Goal: Book appointment/travel/reservation

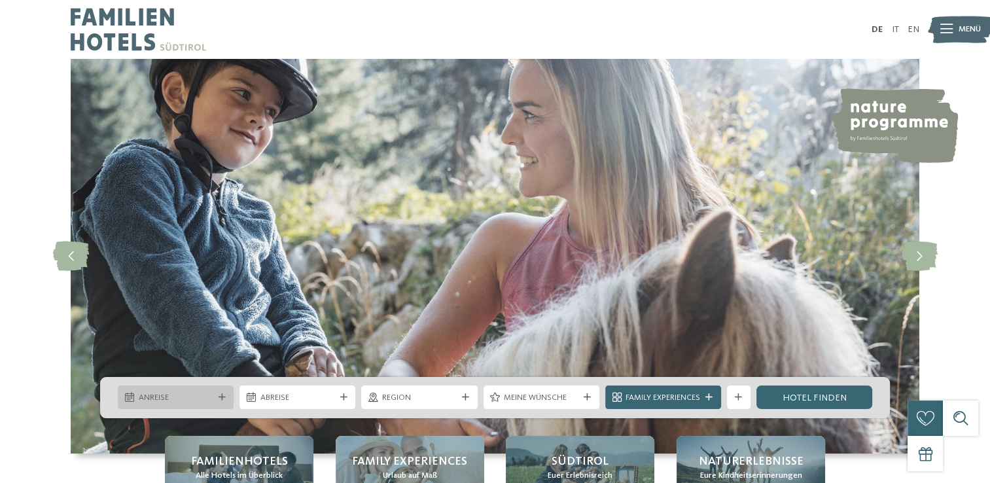
click at [216, 402] on div "Anreise" at bounding box center [176, 397] width 116 height 24
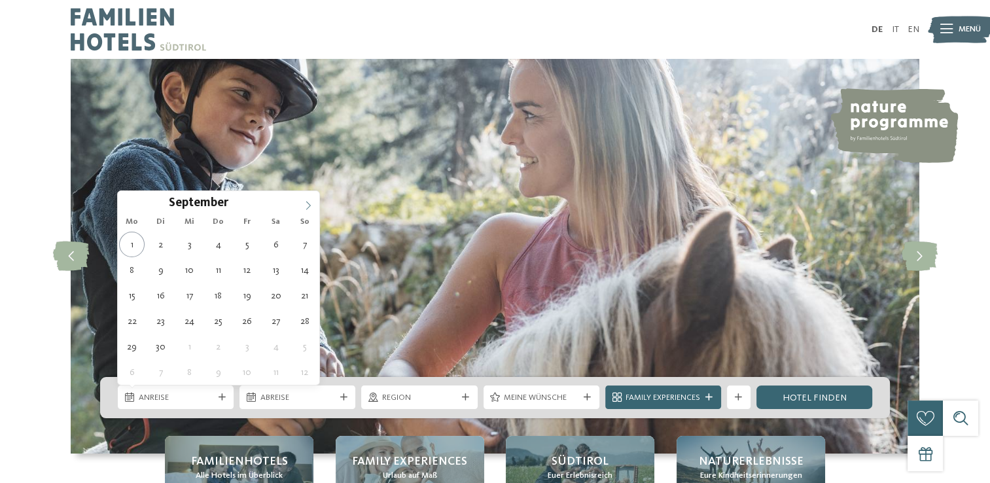
click at [302, 198] on span at bounding box center [308, 202] width 22 height 22
type input "****"
click at [302, 198] on span at bounding box center [308, 202] width 22 height 22
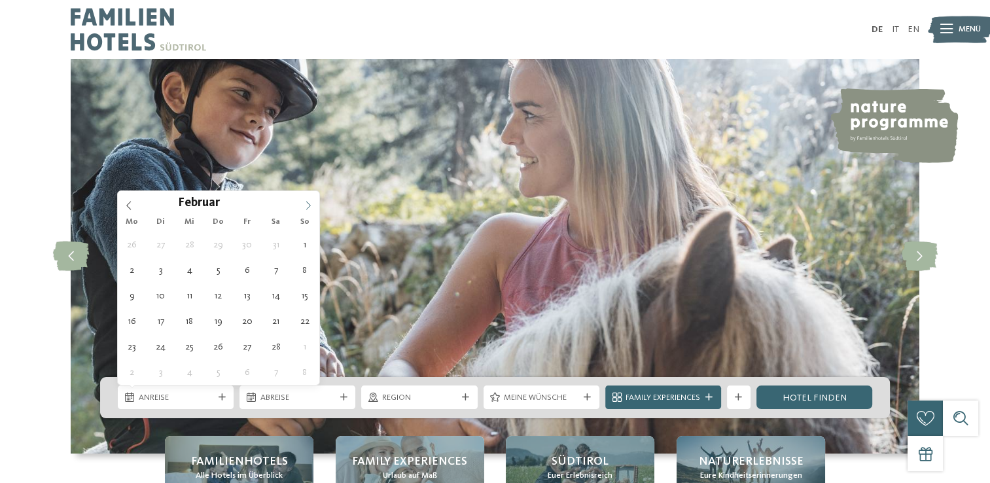
click at [302, 198] on span at bounding box center [308, 202] width 22 height 22
click at [311, 206] on icon at bounding box center [307, 205] width 9 height 9
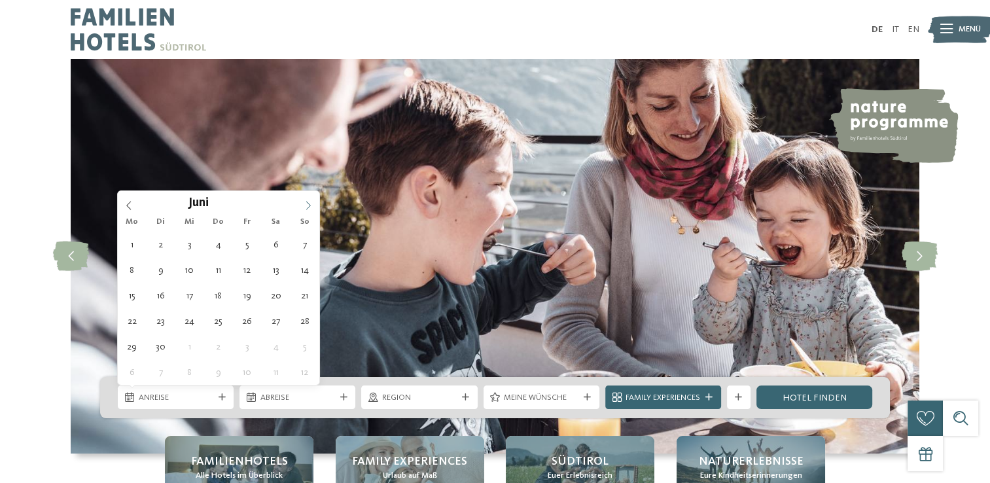
type div "06.06.2026"
type input "****"
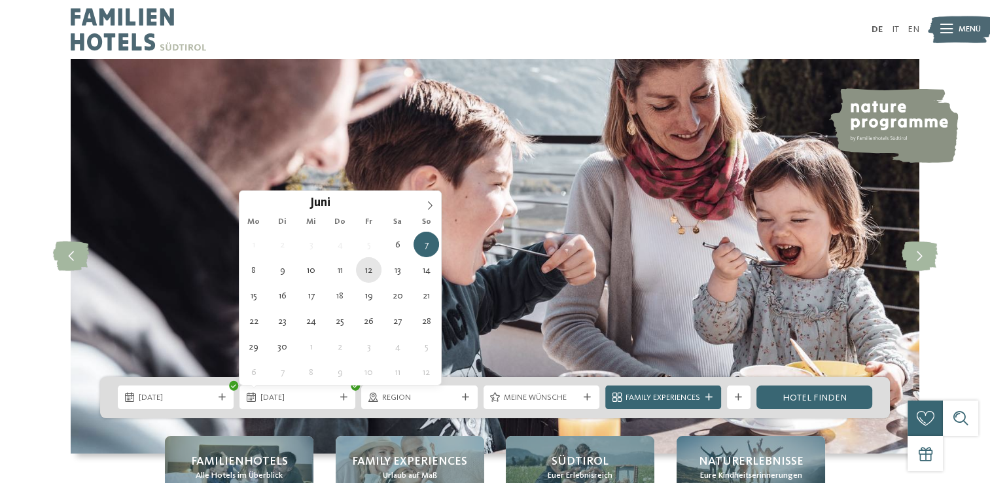
type div "12.06.2026"
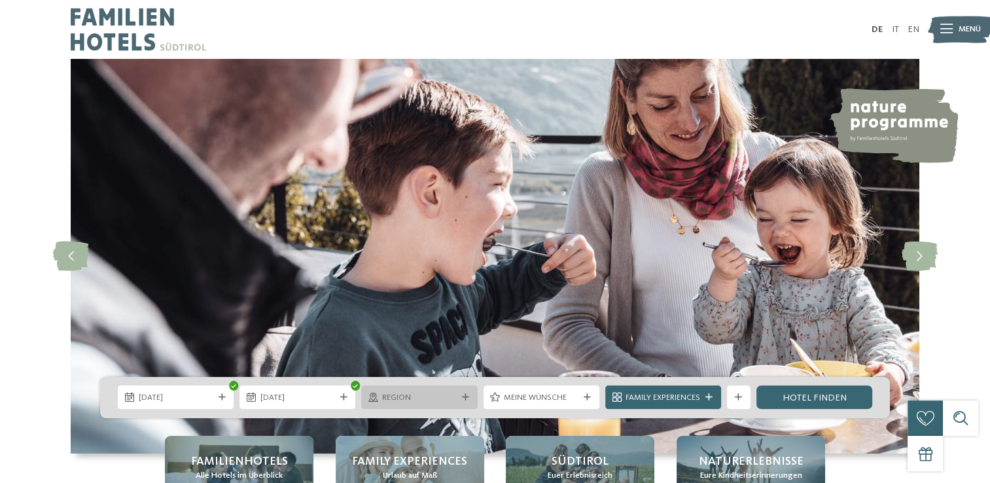
click at [422, 397] on span "Region" at bounding box center [419, 398] width 75 height 12
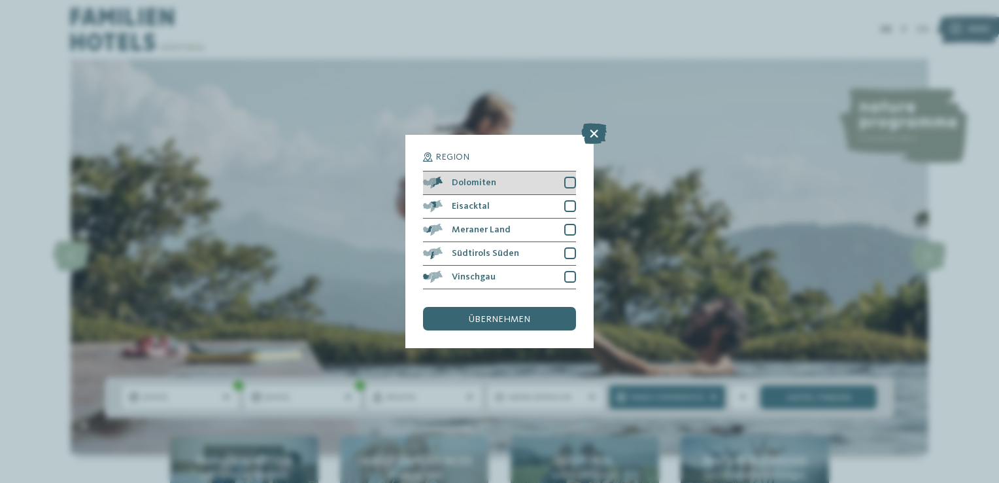
click at [567, 175] on div "Dolomiten" at bounding box center [499, 183] width 153 height 24
click at [542, 318] on div "übernehmen" at bounding box center [499, 319] width 153 height 24
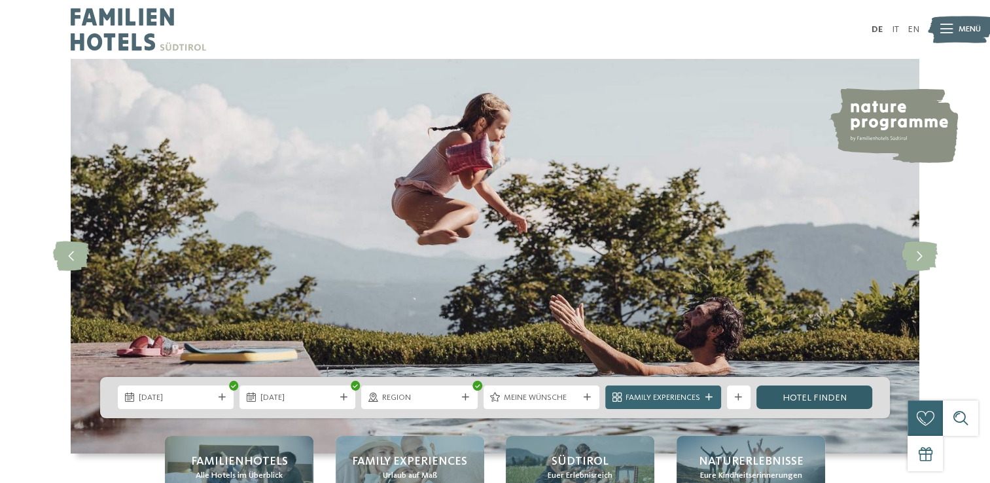
click at [793, 392] on link "Hotel finden" at bounding box center [814, 397] width 116 height 24
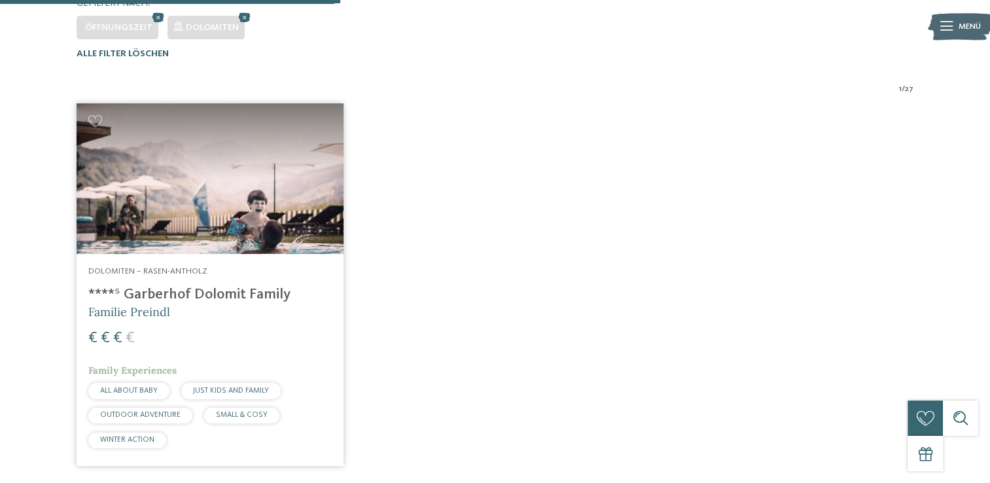
scroll to position [358, 0]
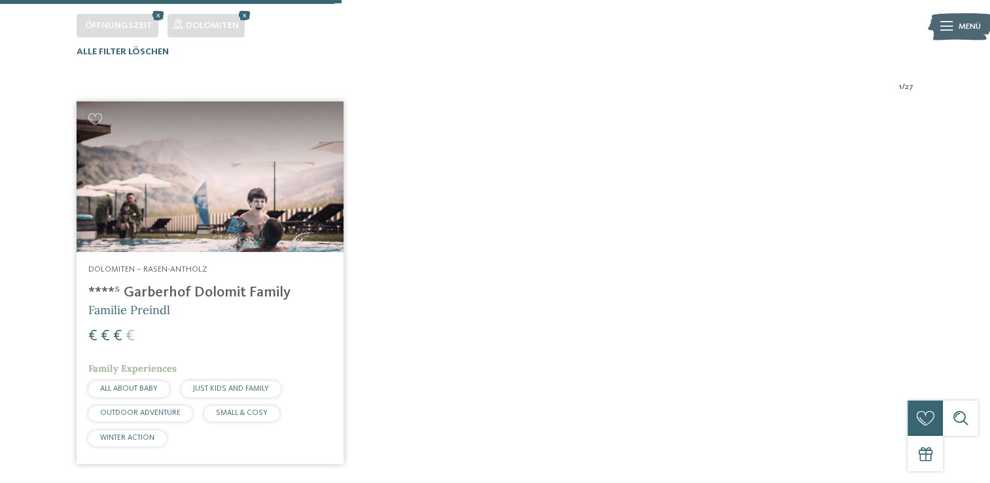
click at [141, 303] on span "Familie Preindl" at bounding box center [129, 309] width 82 height 15
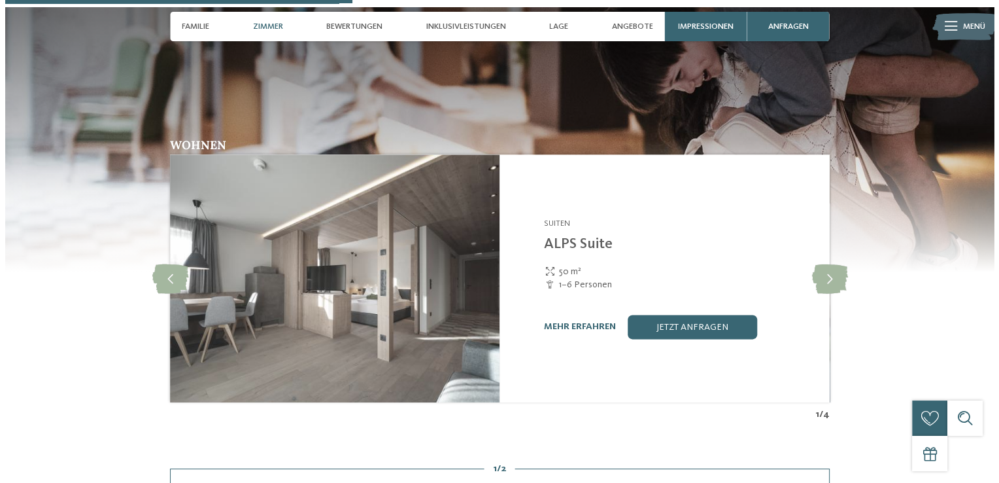
scroll to position [1726, 0]
